Goal: Task Accomplishment & Management: Manage account settings

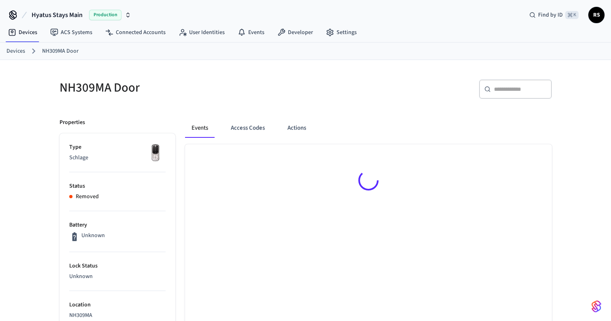
click at [15, 48] on link "Devices" at bounding box center [15, 51] width 19 height 9
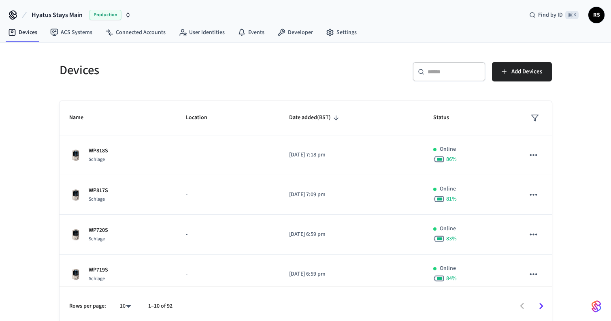
click at [440, 73] on input "text" at bounding box center [454, 72] width 53 height 8
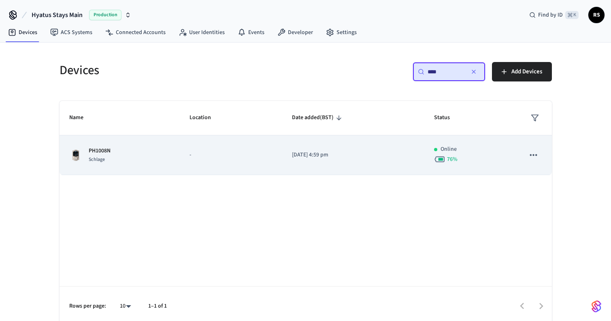
type input "****"
click at [531, 154] on icon "sticky table" at bounding box center [533, 155] width 7 height 2
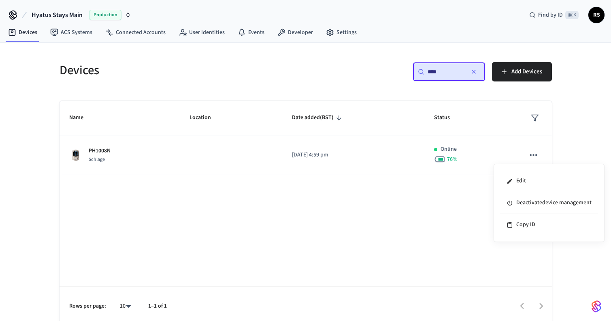
click at [388, 238] on div at bounding box center [305, 160] width 611 height 321
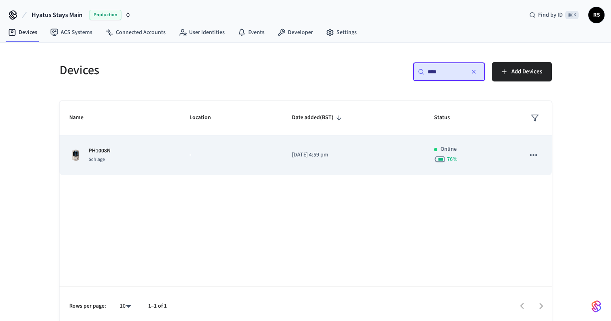
click at [271, 148] on td "-" at bounding box center [231, 155] width 102 height 40
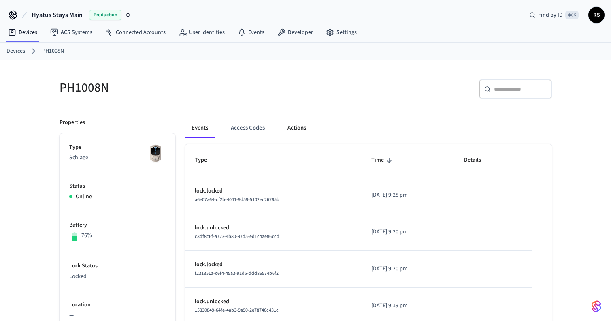
click at [291, 130] on button "Actions" at bounding box center [297, 127] width 32 height 19
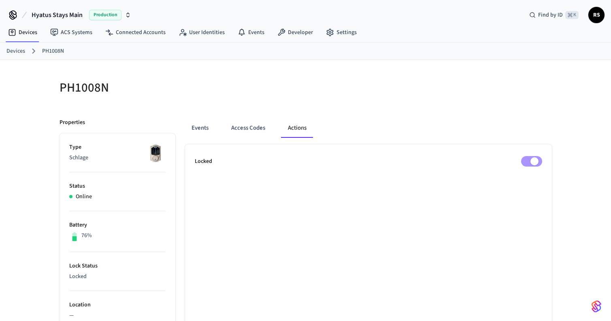
click at [351, 104] on div at bounding box center [431, 92] width 241 height 26
click at [203, 126] on button "Events" at bounding box center [200, 127] width 30 height 19
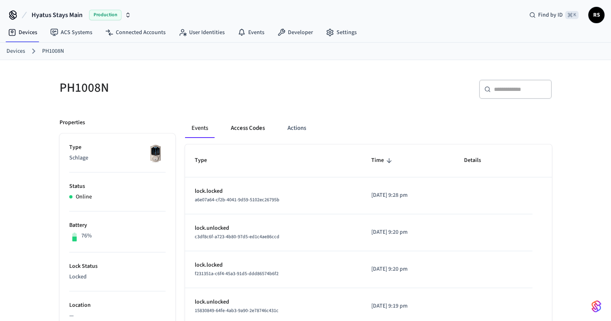
click at [248, 126] on button "Access Codes" at bounding box center [247, 127] width 47 height 19
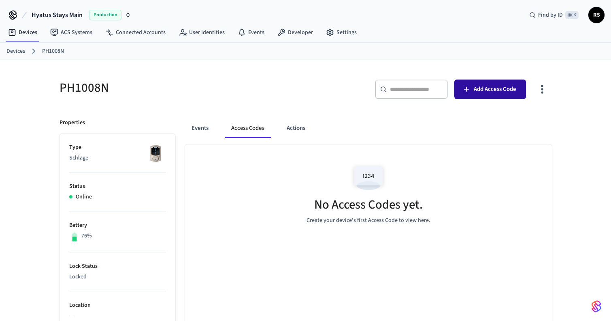
click at [487, 89] on span "Add Access Code" at bounding box center [495, 89] width 43 height 11
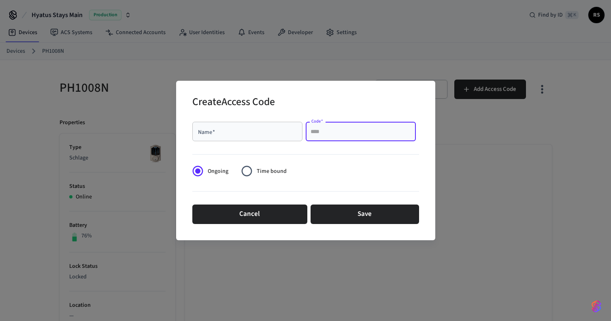
click at [326, 130] on input "Code   *" at bounding box center [361, 131] width 100 height 8
paste input "****"
type input "****"
click at [250, 129] on input "Name   *" at bounding box center [247, 131] width 100 height 8
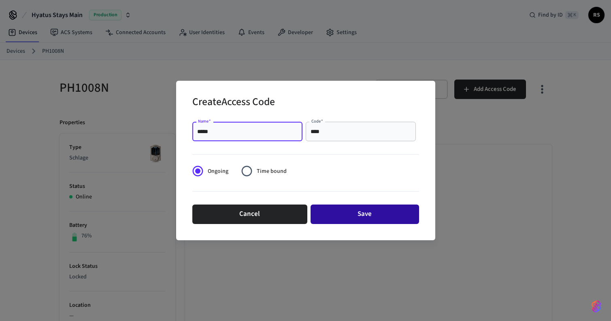
type input "*****"
click at [353, 217] on button "Save" at bounding box center [365, 213] width 109 height 19
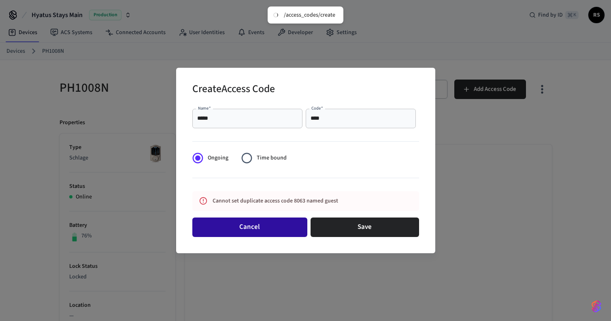
click at [267, 226] on button "Cancel" at bounding box center [249, 226] width 115 height 19
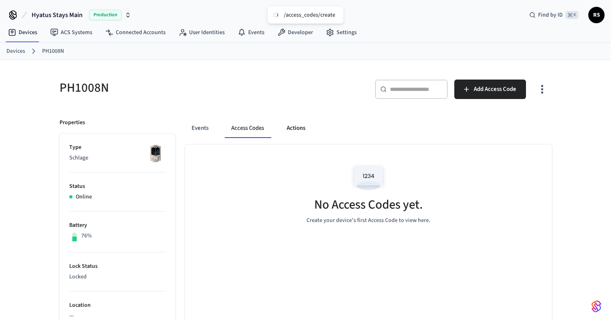
click at [297, 127] on button "Actions" at bounding box center [296, 127] width 32 height 19
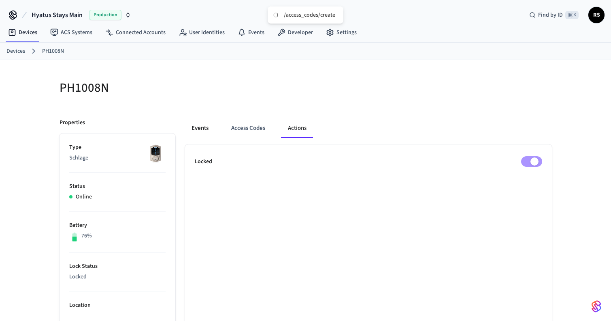
click at [204, 130] on button "Events" at bounding box center [200, 127] width 30 height 19
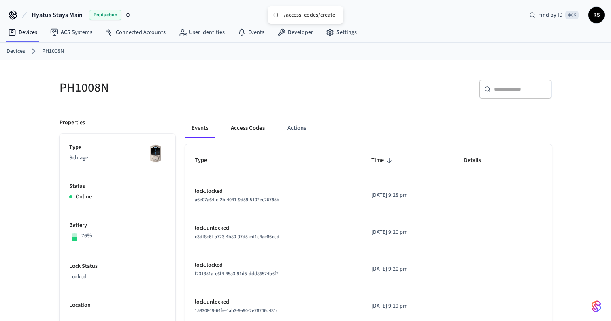
click at [246, 127] on button "Access Codes" at bounding box center [247, 127] width 47 height 19
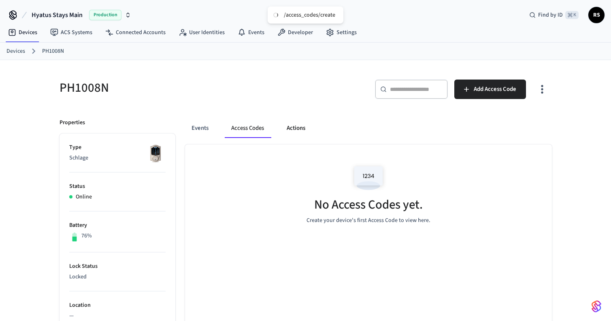
click at [298, 128] on button "Actions" at bounding box center [296, 127] width 32 height 19
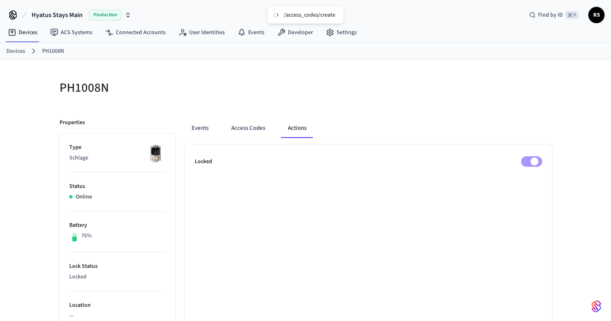
click at [242, 125] on button "Access Codes" at bounding box center [248, 127] width 47 height 19
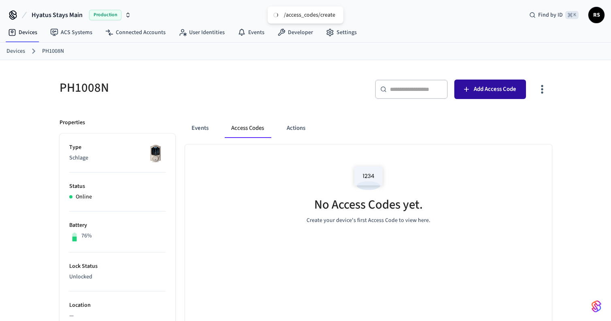
click at [474, 92] on span "Add Access Code" at bounding box center [495, 89] width 43 height 11
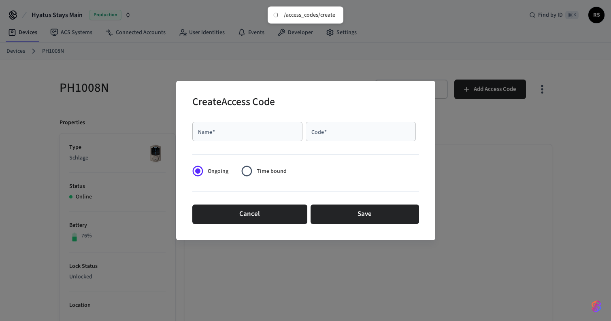
click at [330, 139] on div "Code   *" at bounding box center [361, 131] width 110 height 19
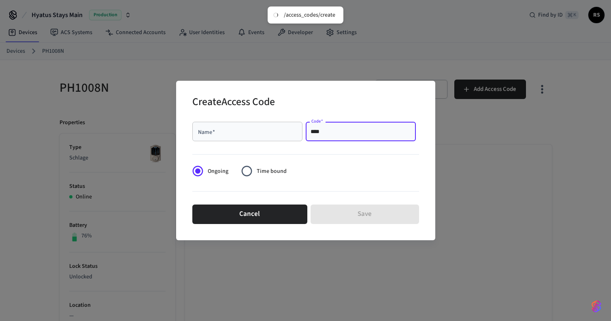
type input "****"
click at [269, 134] on input "Name   *" at bounding box center [247, 131] width 100 height 8
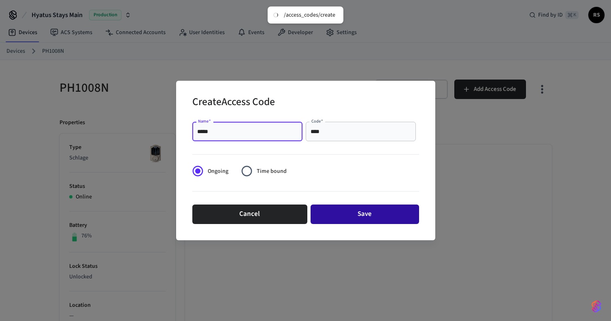
type input "*****"
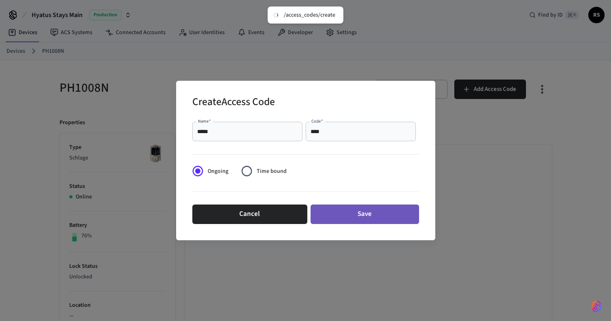
click at [347, 212] on button "Save" at bounding box center [365, 213] width 109 height 19
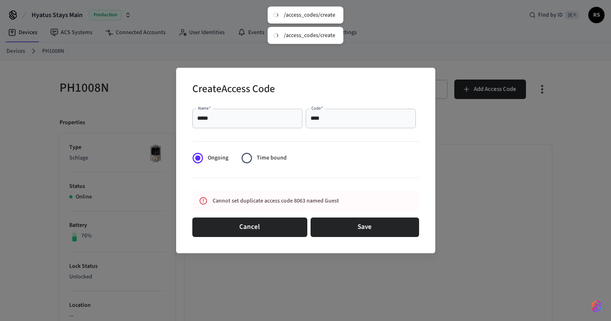
click at [272, 237] on div "Cancel Save" at bounding box center [305, 227] width 227 height 26
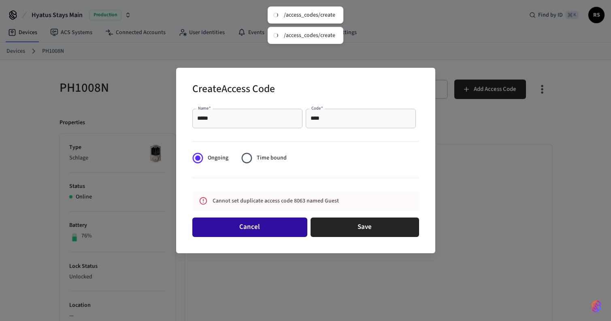
click at [270, 231] on button "Cancel" at bounding box center [249, 226] width 115 height 19
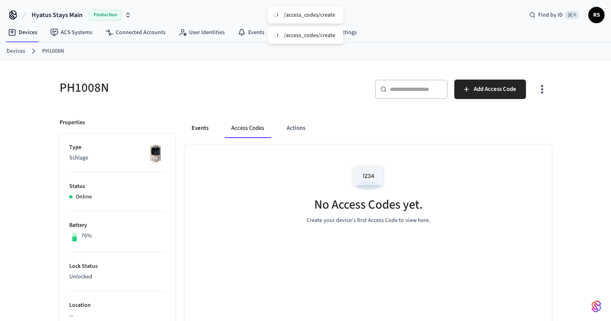
click at [197, 126] on button "Events" at bounding box center [200, 127] width 30 height 19
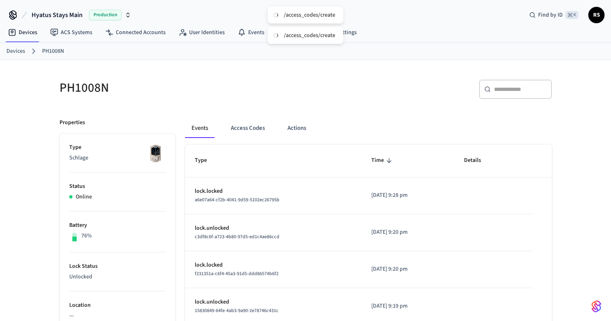
scroll to position [37, 0]
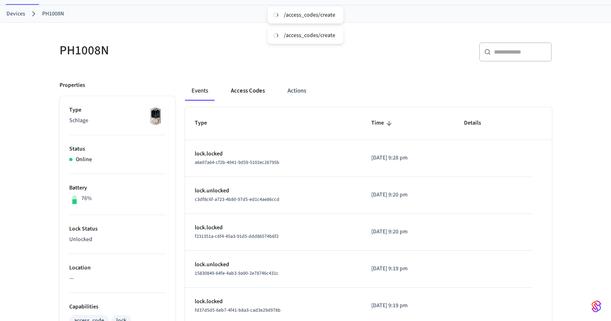
click at [240, 91] on button "Access Codes" at bounding box center [247, 90] width 47 height 19
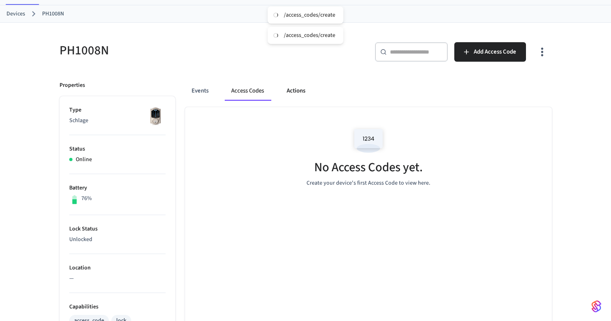
click at [286, 94] on button "Actions" at bounding box center [296, 90] width 32 height 19
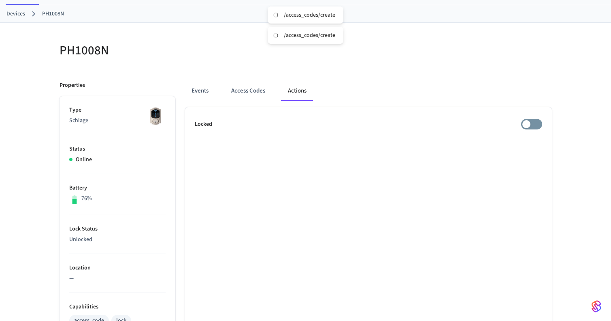
scroll to position [0, 0]
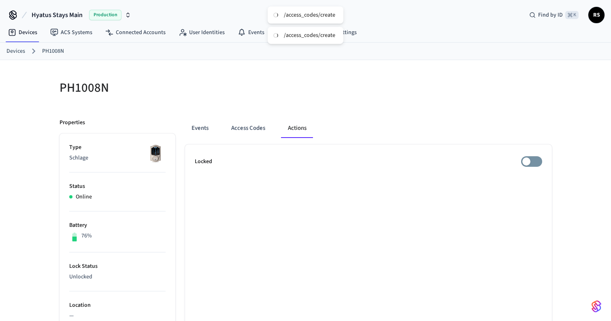
click at [16, 52] on link "Devices" at bounding box center [15, 51] width 19 height 9
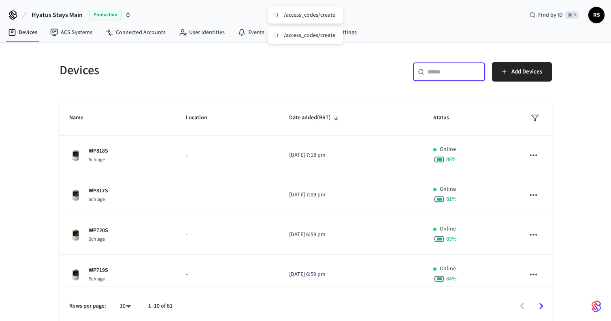
click at [438, 70] on input "text" at bounding box center [454, 72] width 53 height 8
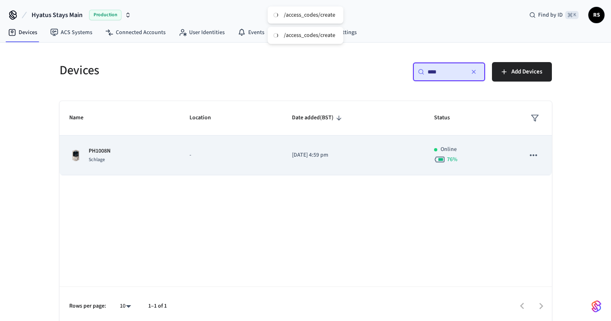
type input "****"
click at [532, 158] on icon "sticky table" at bounding box center [533, 155] width 11 height 11
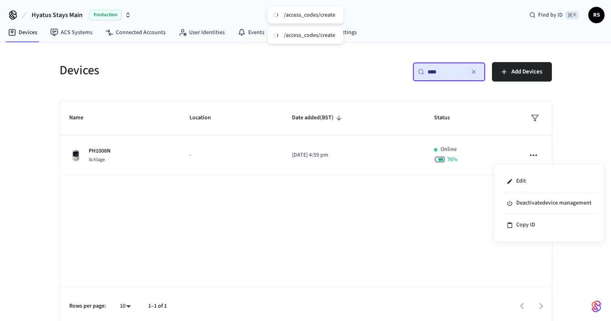
click at [208, 160] on div at bounding box center [305, 160] width 611 height 321
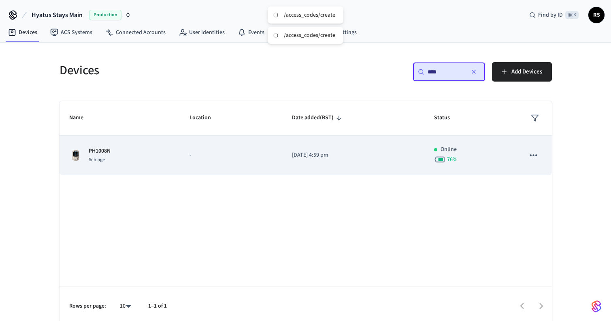
click at [186, 152] on td "-" at bounding box center [231, 155] width 102 height 40
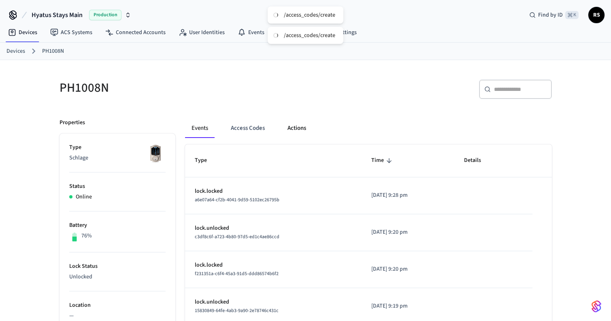
click at [307, 128] on button "Actions" at bounding box center [297, 127] width 32 height 19
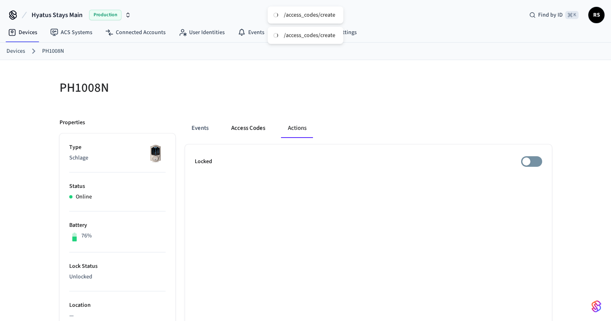
click at [251, 127] on button "Access Codes" at bounding box center [248, 127] width 47 height 19
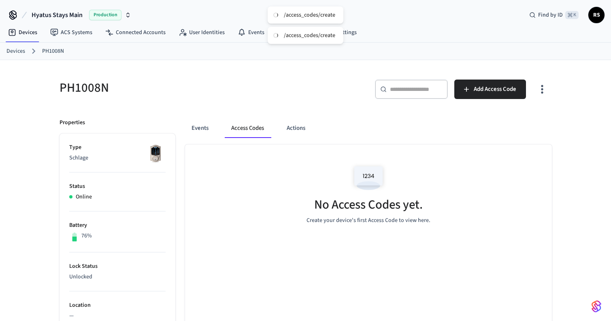
click at [540, 91] on icon "button" at bounding box center [542, 89] width 13 height 13
click at [515, 124] on li "Show unmanaged access codes on device" at bounding box center [491, 122] width 114 height 21
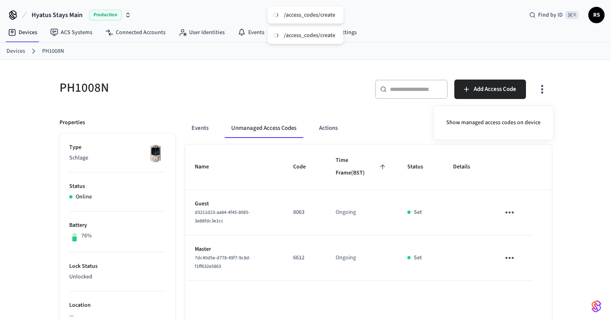
click at [512, 212] on div at bounding box center [305, 160] width 611 height 321
click at [505, 212] on icon "sticky table" at bounding box center [510, 212] width 13 height 13
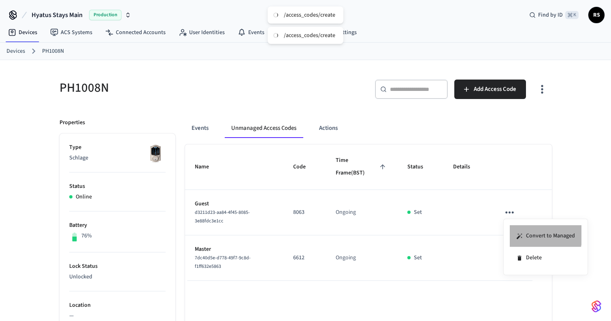
click at [530, 233] on li "Convert to Managed" at bounding box center [546, 236] width 72 height 22
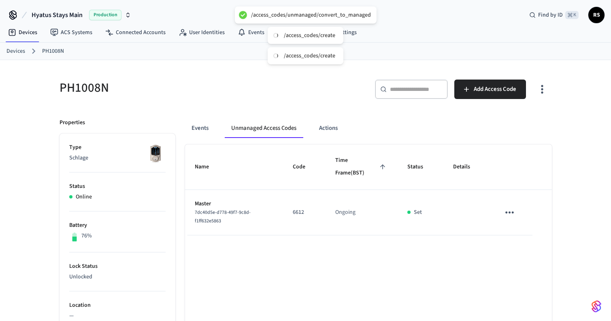
click at [507, 211] on icon "sticky table" at bounding box center [510, 212] width 9 height 2
click at [519, 229] on icon at bounding box center [522, 230] width 6 height 6
click at [204, 128] on button "Events" at bounding box center [200, 127] width 30 height 19
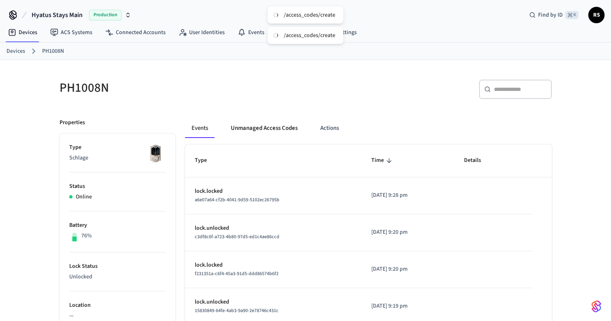
click at [275, 126] on button "Unmanaged Access Codes" at bounding box center [264, 127] width 80 height 19
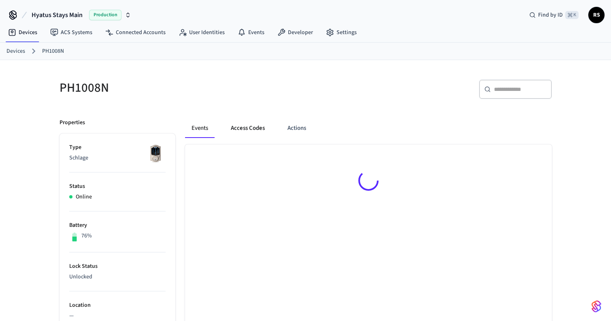
click at [254, 124] on button "Access Codes" at bounding box center [247, 127] width 47 height 19
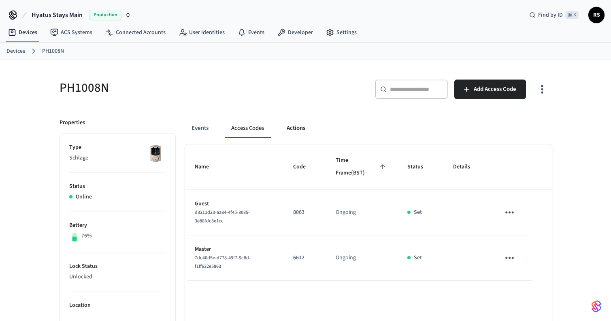
click at [301, 130] on button "Actions" at bounding box center [296, 127] width 32 height 19
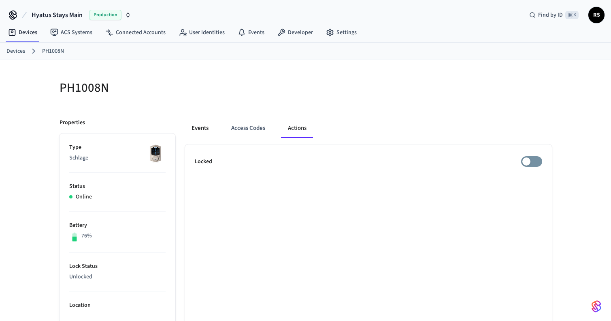
click at [212, 133] on button "Events" at bounding box center [200, 127] width 30 height 19
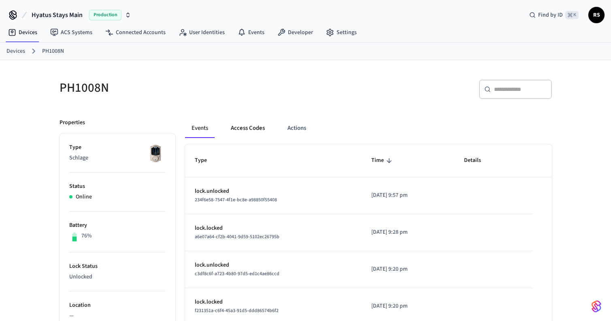
click at [250, 129] on button "Access Codes" at bounding box center [247, 127] width 47 height 19
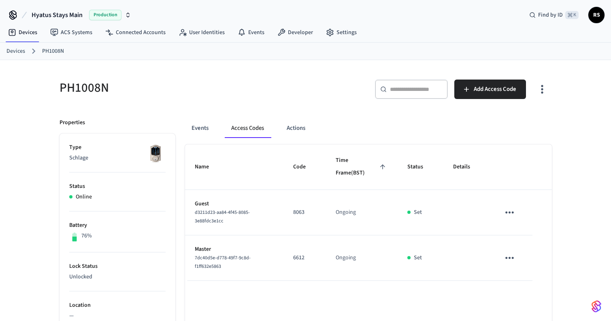
click at [448, 130] on div "Events Access Codes Actions" at bounding box center [368, 127] width 367 height 19
click at [510, 90] on span "Add Access Code" at bounding box center [495, 89] width 43 height 11
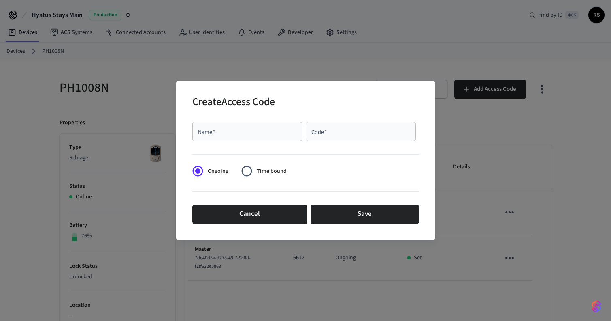
click at [267, 138] on div "Name   *" at bounding box center [247, 131] width 110 height 19
type input "*******"
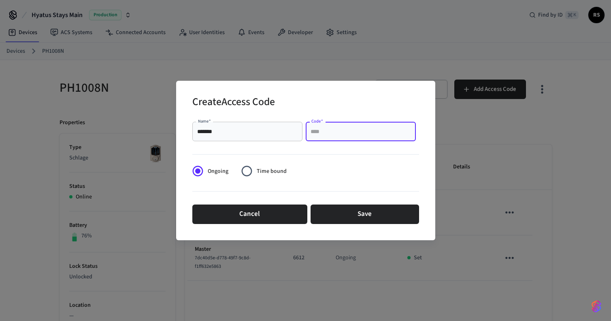
click at [333, 135] on input "Code   *" at bounding box center [361, 131] width 100 height 8
type input "*"
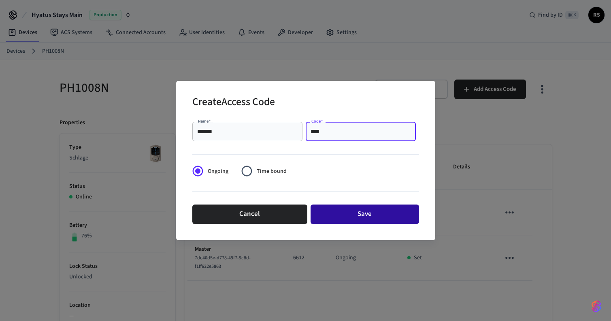
type input "****"
click at [346, 216] on button "Save" at bounding box center [365, 213] width 109 height 19
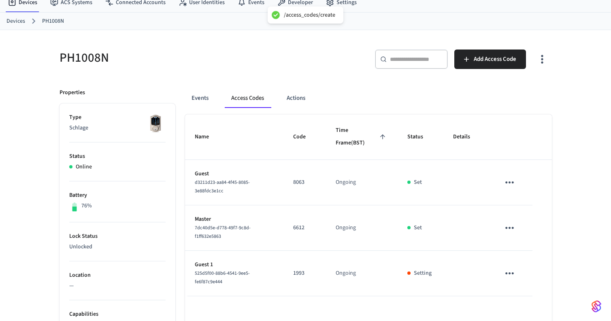
scroll to position [79, 0]
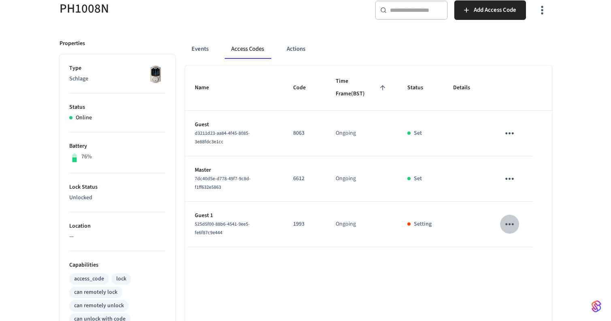
click at [515, 226] on icon "sticky table" at bounding box center [510, 224] width 13 height 13
click at [518, 246] on icon at bounding box center [520, 247] width 6 height 6
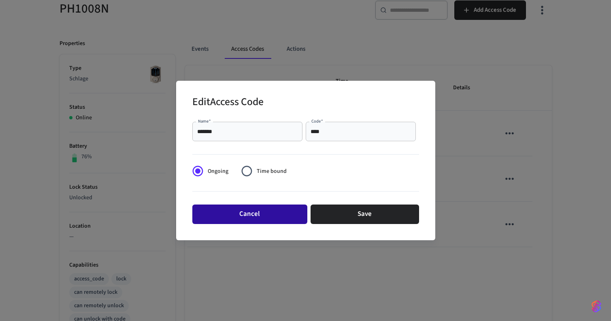
click at [271, 211] on button "Cancel" at bounding box center [249, 213] width 115 height 19
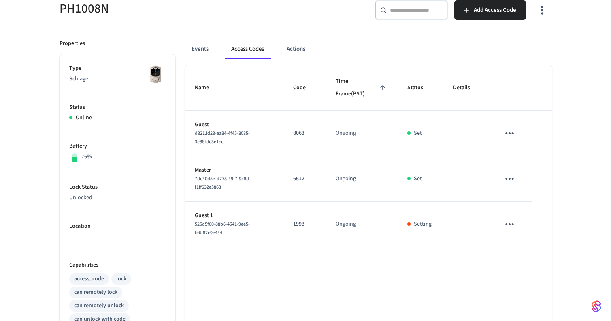
click at [382, 262] on div "Name Code Time Frame (BST) Status Details Guest d3211d23-aa84-4f45-8085-3e88fdc…" at bounding box center [368, 289] width 367 height 448
click at [508, 224] on icon "sticky table" at bounding box center [510, 224] width 9 height 2
click at [523, 259] on li "Delete" at bounding box center [531, 263] width 38 height 21
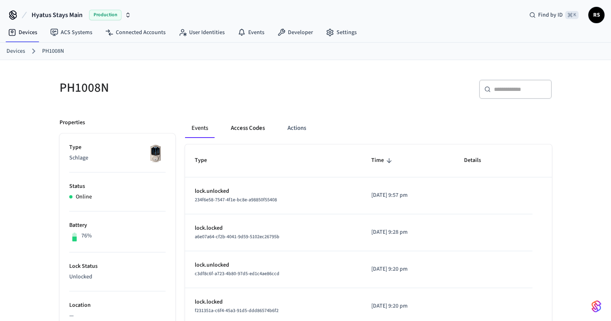
click at [245, 129] on button "Access Codes" at bounding box center [247, 127] width 47 height 19
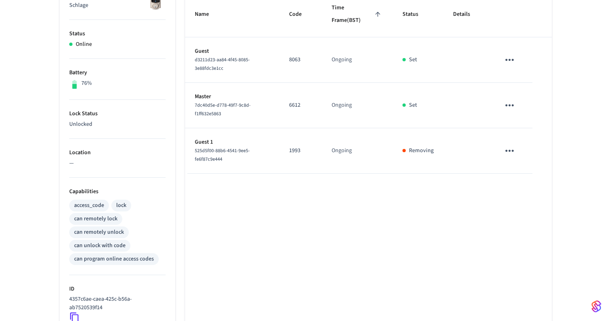
scroll to position [21, 0]
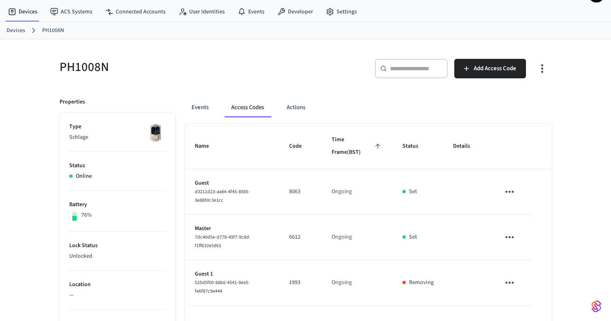
click at [155, 130] on img at bounding box center [155, 132] width 20 height 20
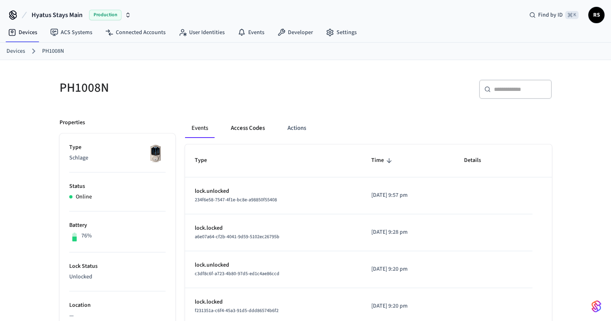
click at [241, 126] on button "Access Codes" at bounding box center [247, 127] width 47 height 19
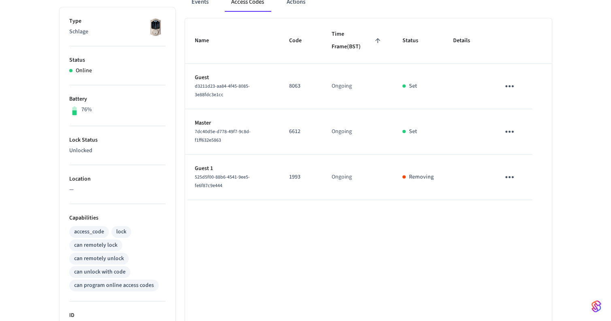
scroll to position [137, 0]
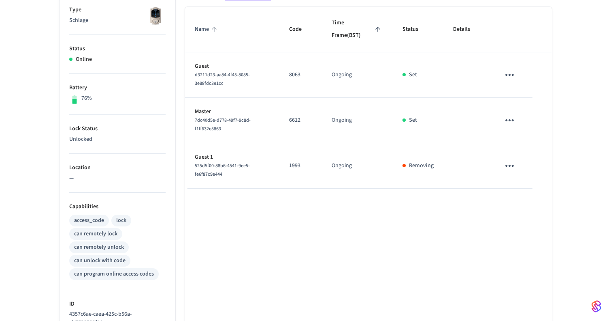
click at [198, 29] on span "Name" at bounding box center [207, 29] width 25 height 13
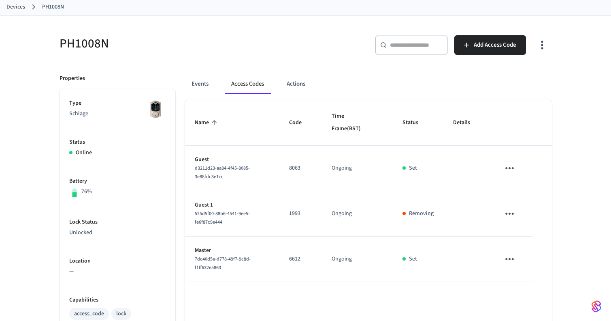
scroll to position [28, 0]
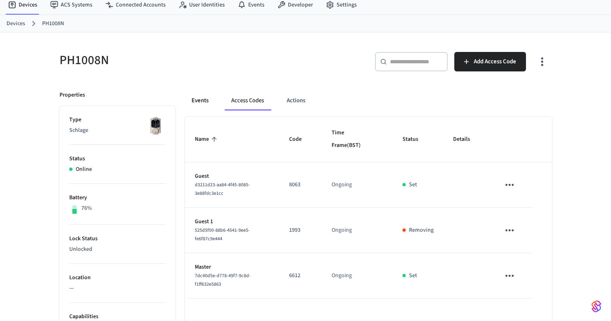
click at [206, 100] on button "Events" at bounding box center [200, 100] width 30 height 19
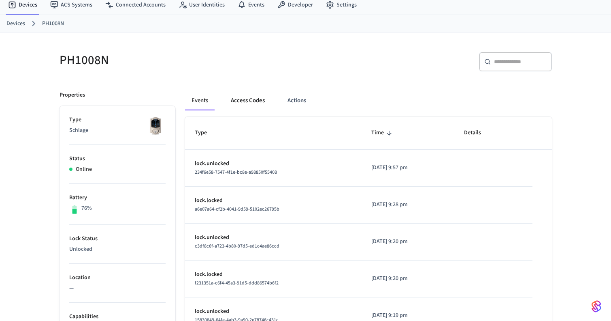
click at [252, 107] on button "Access Codes" at bounding box center [247, 100] width 47 height 19
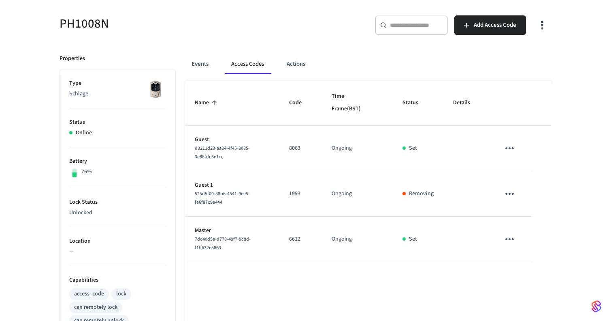
scroll to position [65, 0]
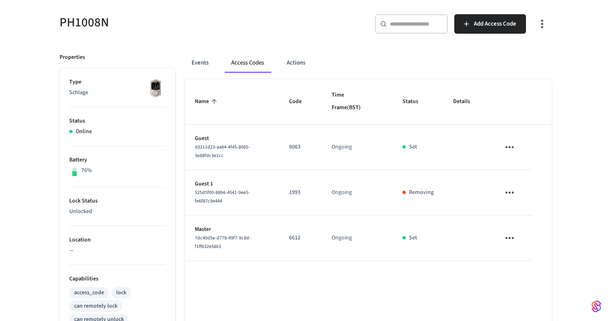
click at [512, 149] on icon "sticky table" at bounding box center [510, 147] width 13 height 13
click at [519, 168] on icon at bounding box center [520, 170] width 6 height 6
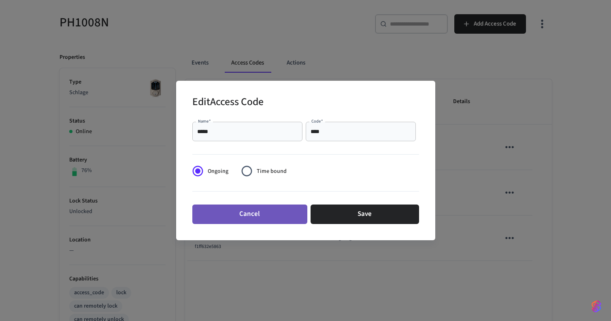
click at [269, 209] on button "Cancel" at bounding box center [249, 213] width 115 height 19
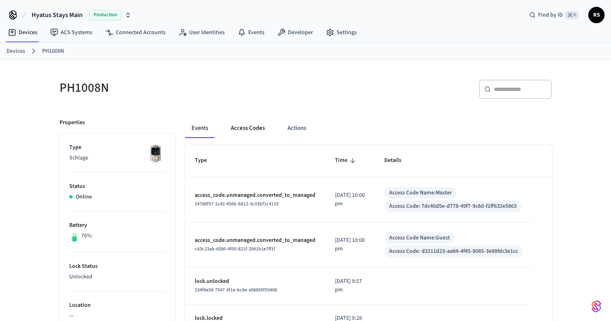
click at [246, 129] on button "Access Codes" at bounding box center [247, 127] width 47 height 19
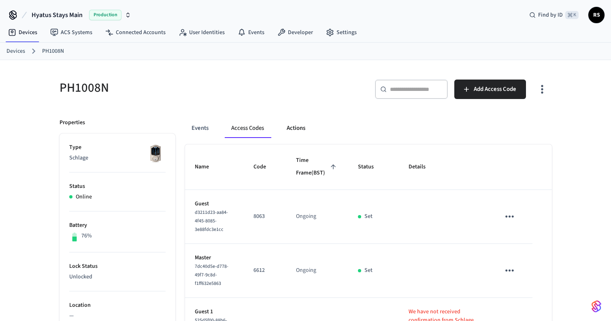
click at [285, 130] on button "Actions" at bounding box center [296, 127] width 32 height 19
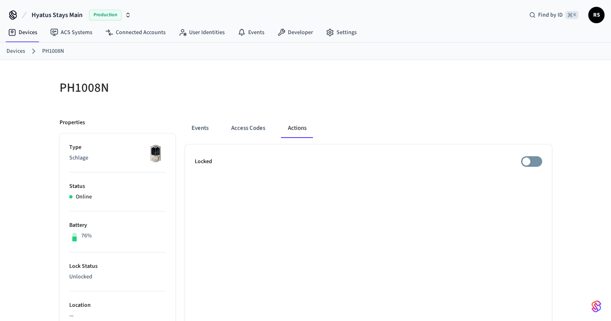
click at [218, 128] on div "Events Access Codes Actions" at bounding box center [368, 127] width 367 height 19
click at [205, 126] on button "Events" at bounding box center [200, 127] width 30 height 19
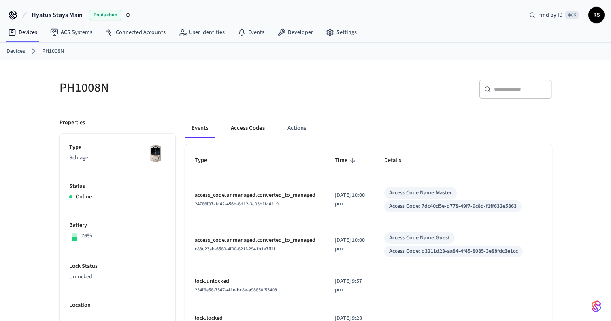
click at [236, 132] on button "Access Codes" at bounding box center [247, 127] width 47 height 19
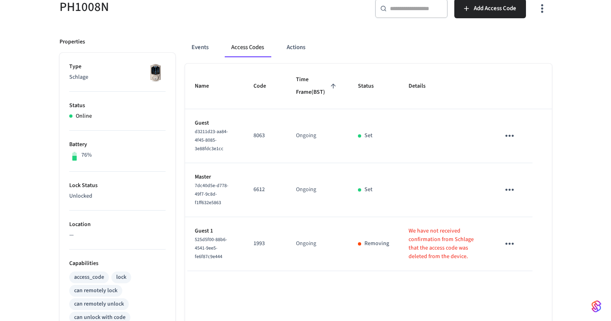
scroll to position [130, 0]
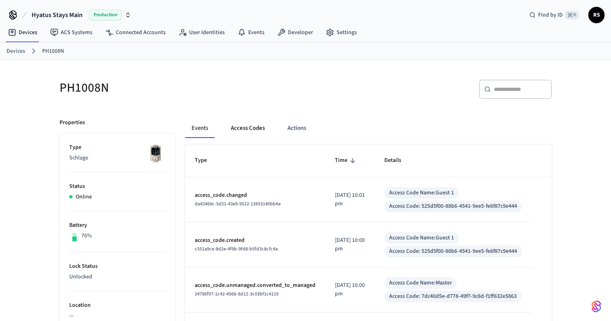
click at [268, 128] on button "Access Codes" at bounding box center [247, 127] width 47 height 19
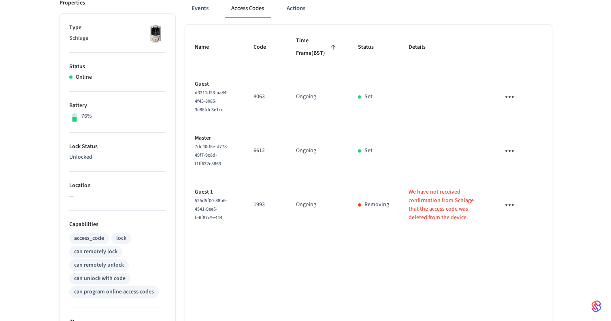
scroll to position [133, 0]
